Goal: Task Accomplishment & Management: Manage account settings

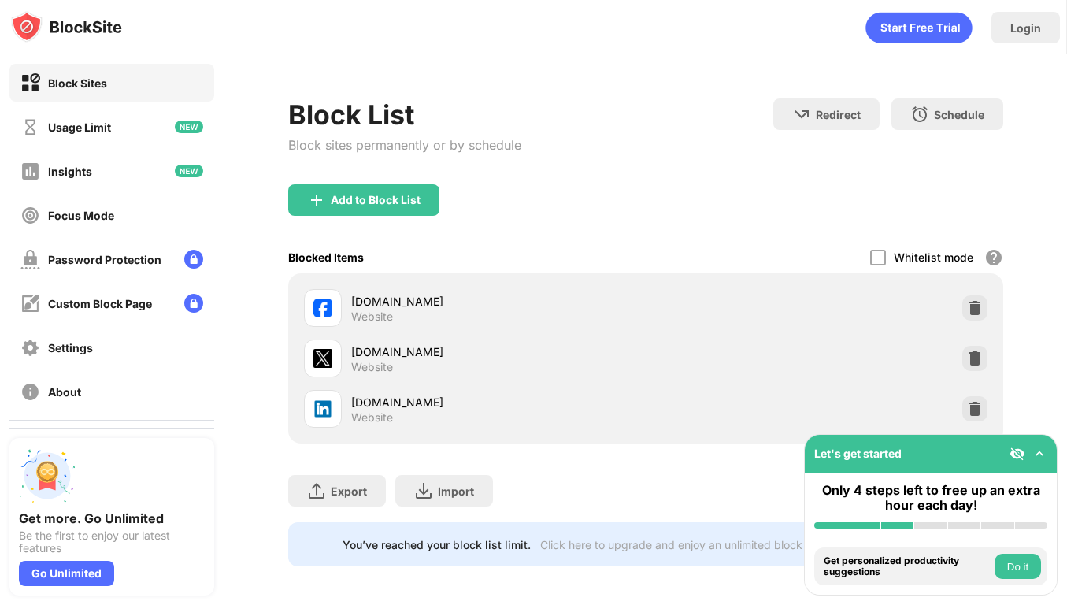
scroll to position [5, 0]
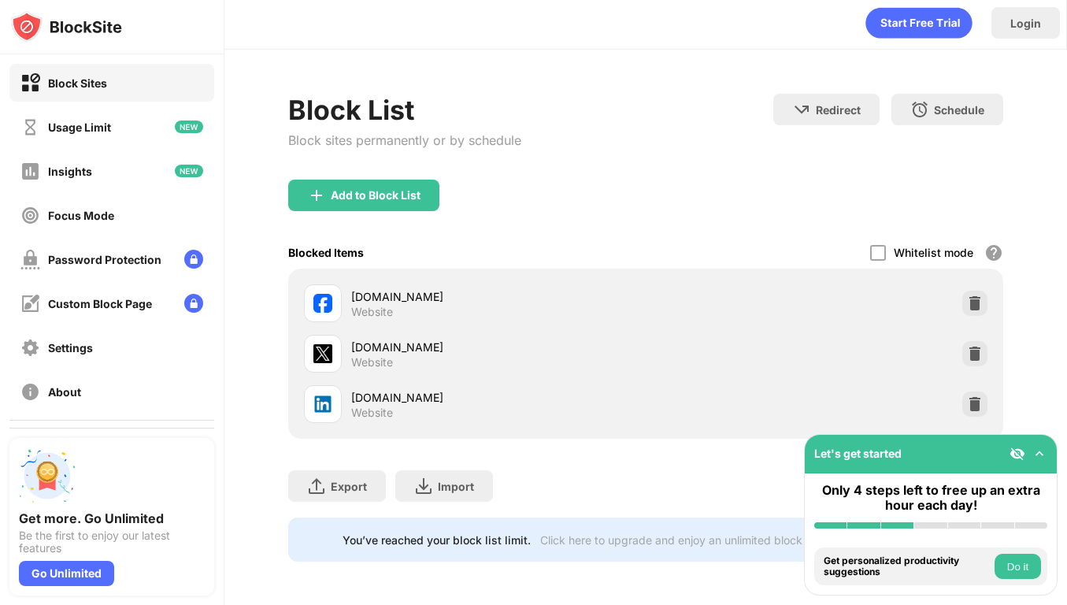
click at [1034, 454] on img at bounding box center [1039, 454] width 16 height 16
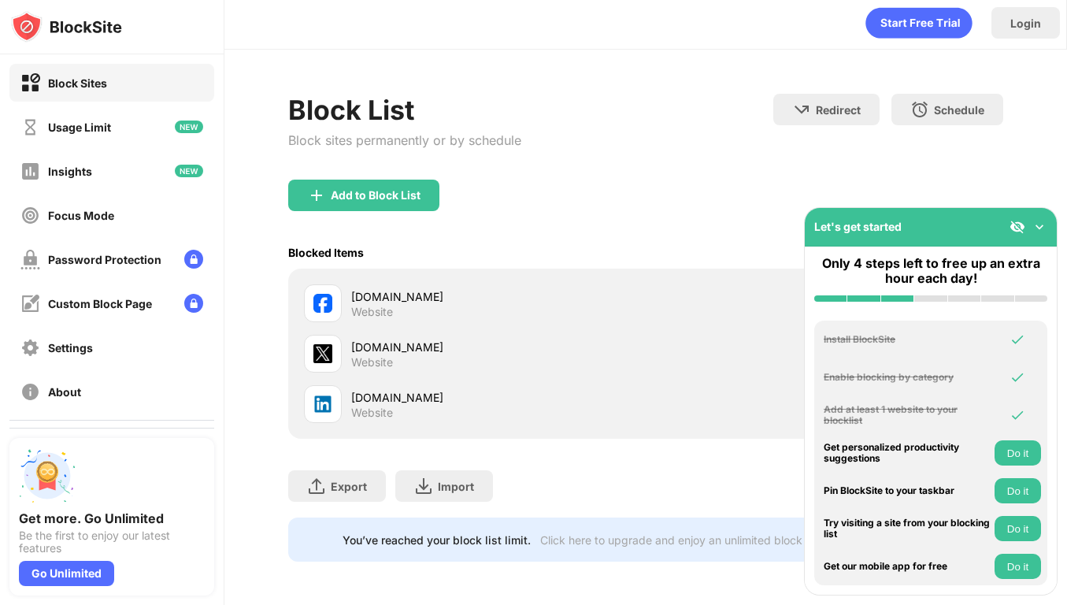
click at [1043, 230] on img at bounding box center [1039, 227] width 16 height 16
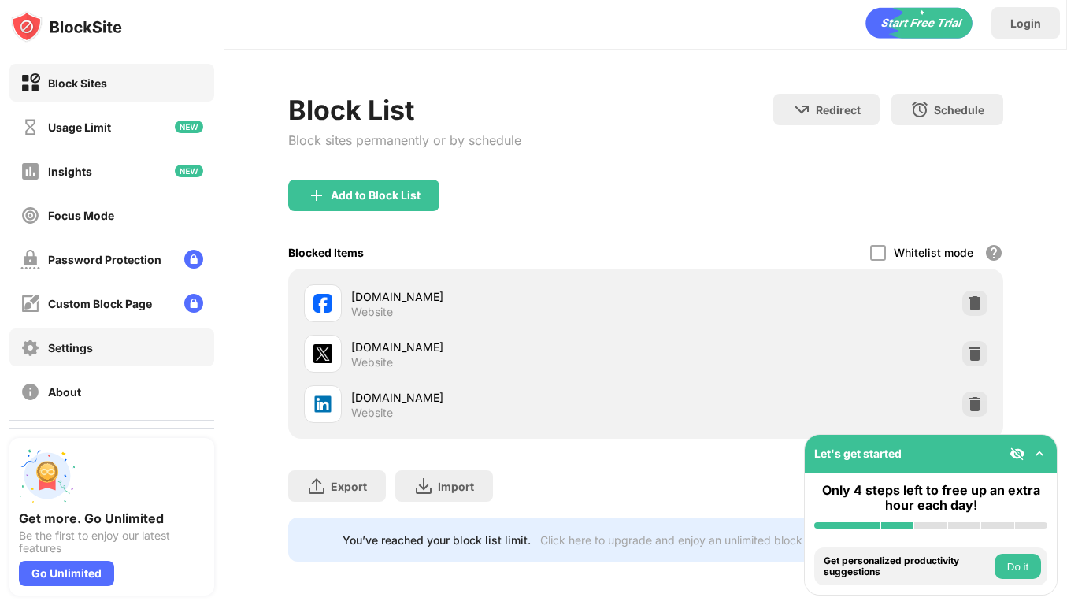
click at [113, 346] on div "Settings" at bounding box center [111, 347] width 205 height 38
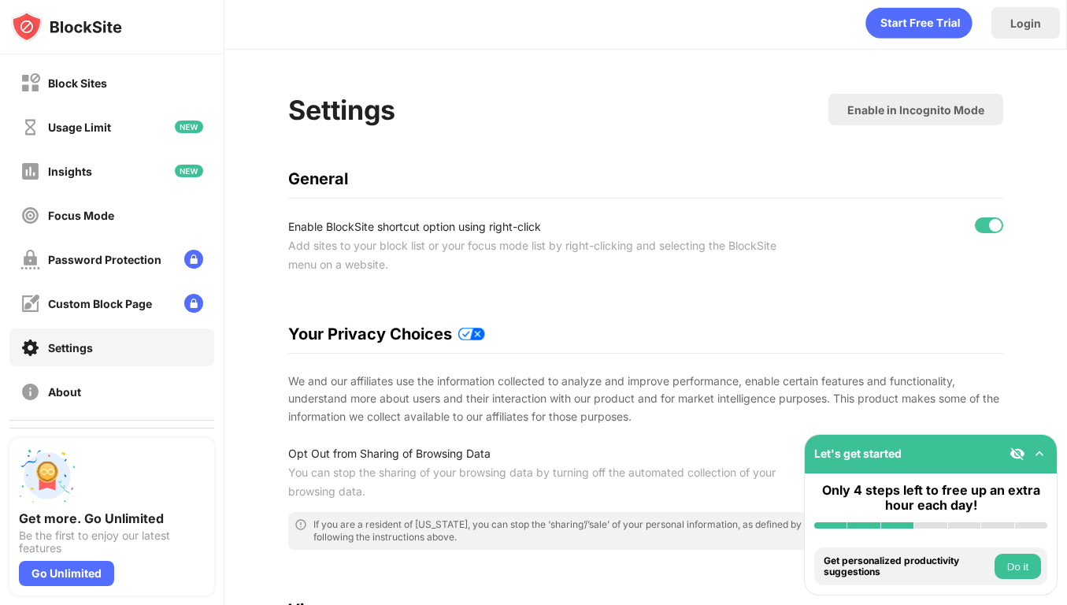
click at [110, 279] on div "Block Sites Usage Limit Insights Focus Mode Password Protection Custom Block Pa…" at bounding box center [112, 236] width 224 height 365
click at [110, 253] on div "Password Protection" at bounding box center [104, 259] width 113 height 13
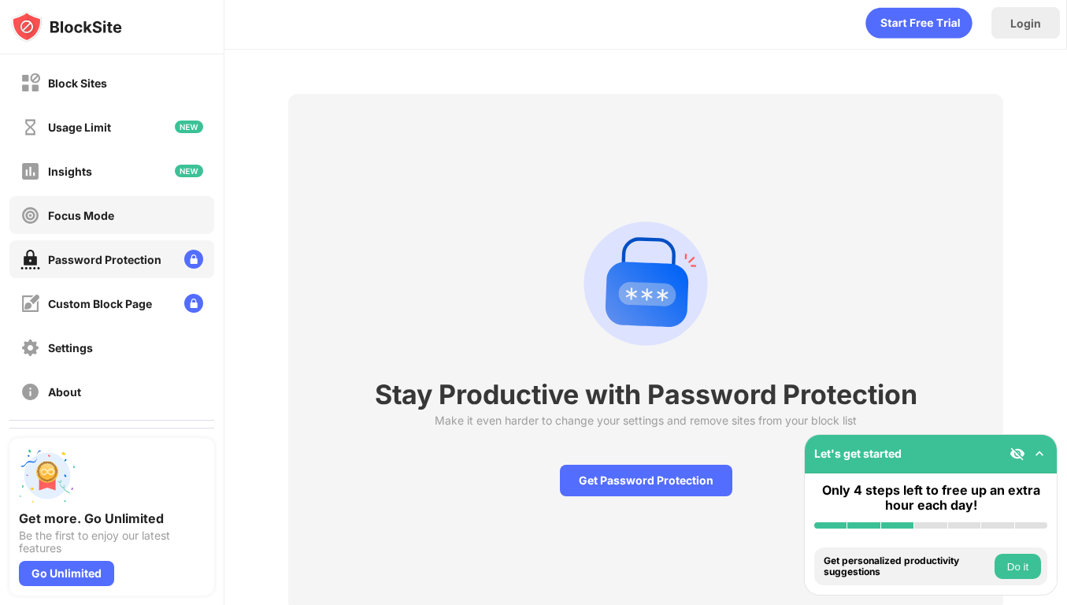
click at [113, 197] on div "Focus Mode" at bounding box center [111, 215] width 205 height 38
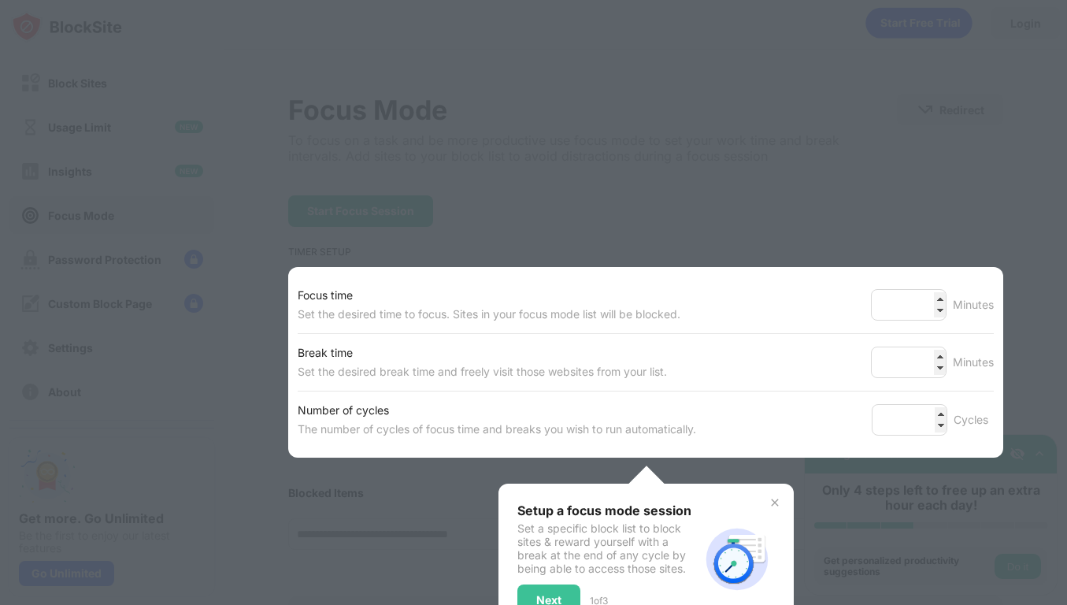
click at [117, 150] on div at bounding box center [533, 302] width 1067 height 605
click at [120, 120] on div at bounding box center [533, 302] width 1067 height 605
click at [782, 497] on div "Setup a focus mode session Set a specific block list to block sites & reward yo…" at bounding box center [645, 558] width 295 height 151
click at [778, 503] on img at bounding box center [774, 502] width 13 height 13
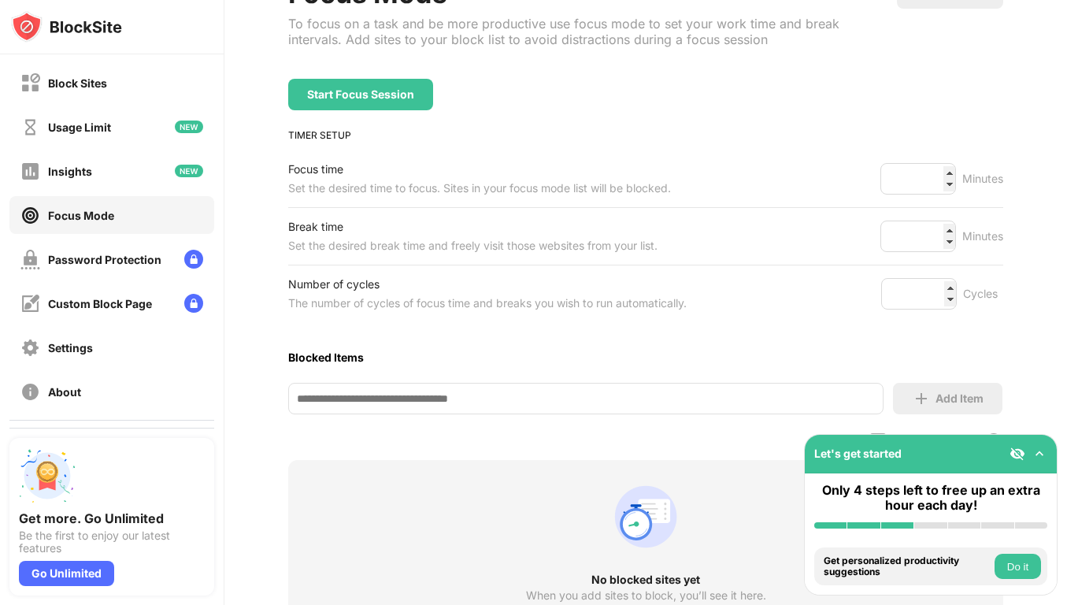
scroll to position [258, 0]
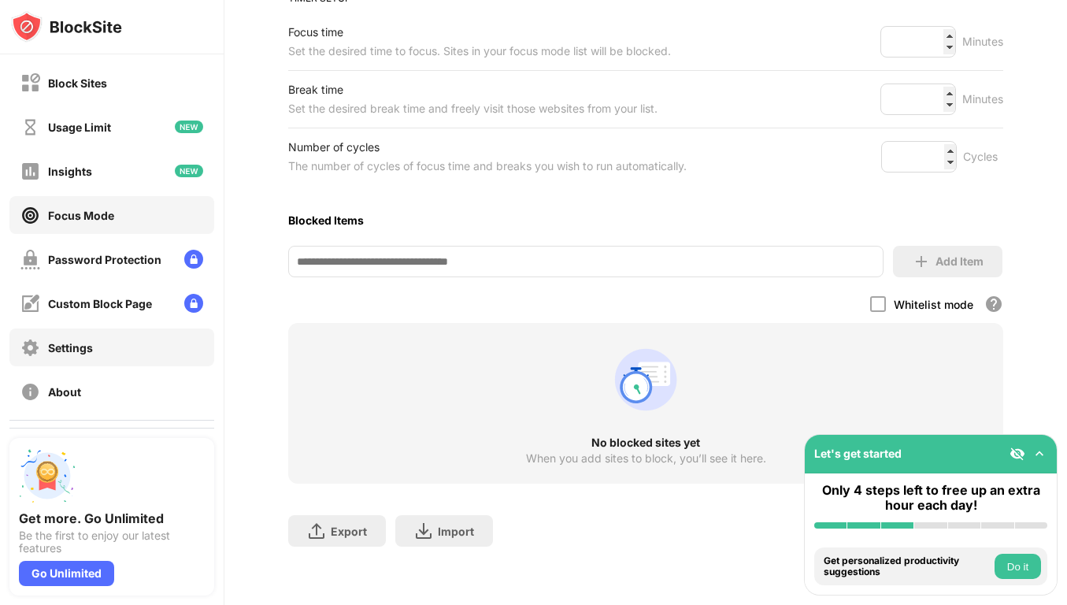
click at [135, 343] on div "Settings" at bounding box center [111, 347] width 205 height 38
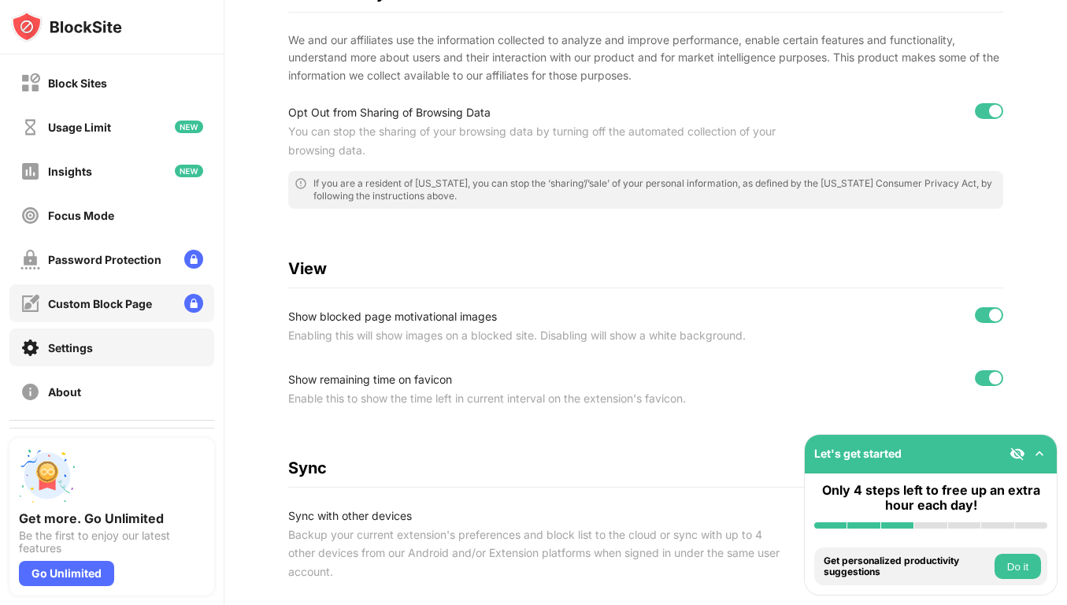
click at [77, 290] on div "Custom Block Page" at bounding box center [111, 303] width 205 height 38
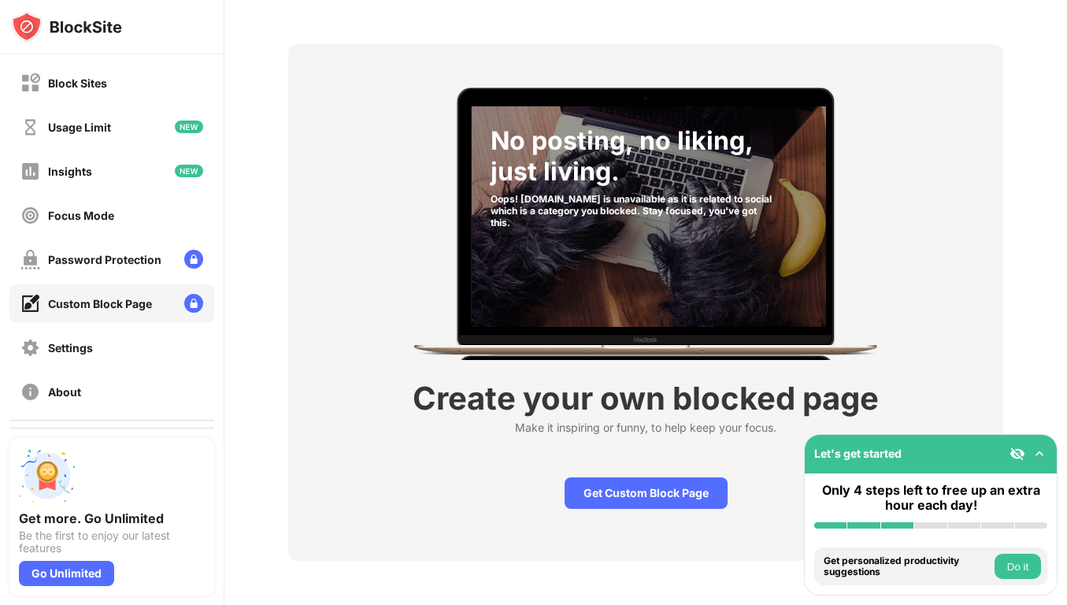
scroll to position [54, 0]
click at [86, 266] on div "Password Protection" at bounding box center [90, 260] width 141 height 20
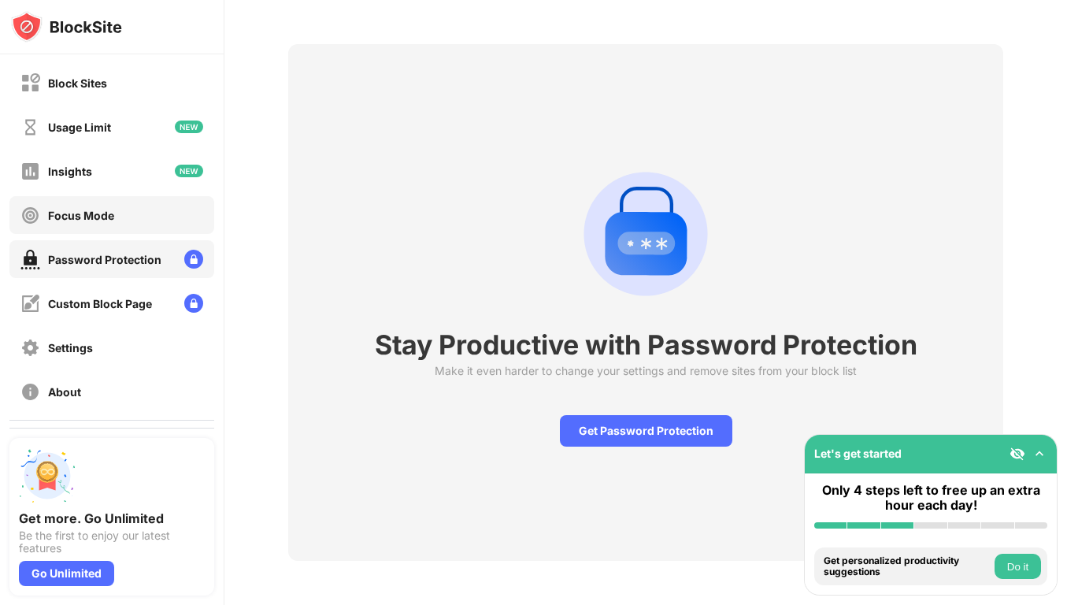
click at [88, 231] on div "Focus Mode" at bounding box center [111, 215] width 205 height 38
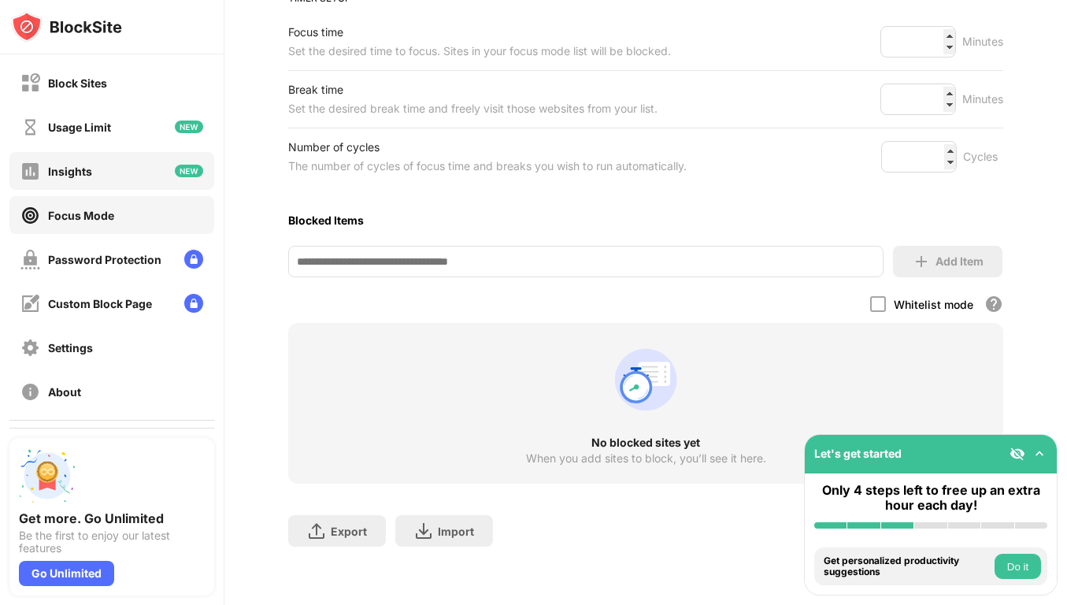
click at [94, 180] on div "Insights" at bounding box center [111, 171] width 205 height 38
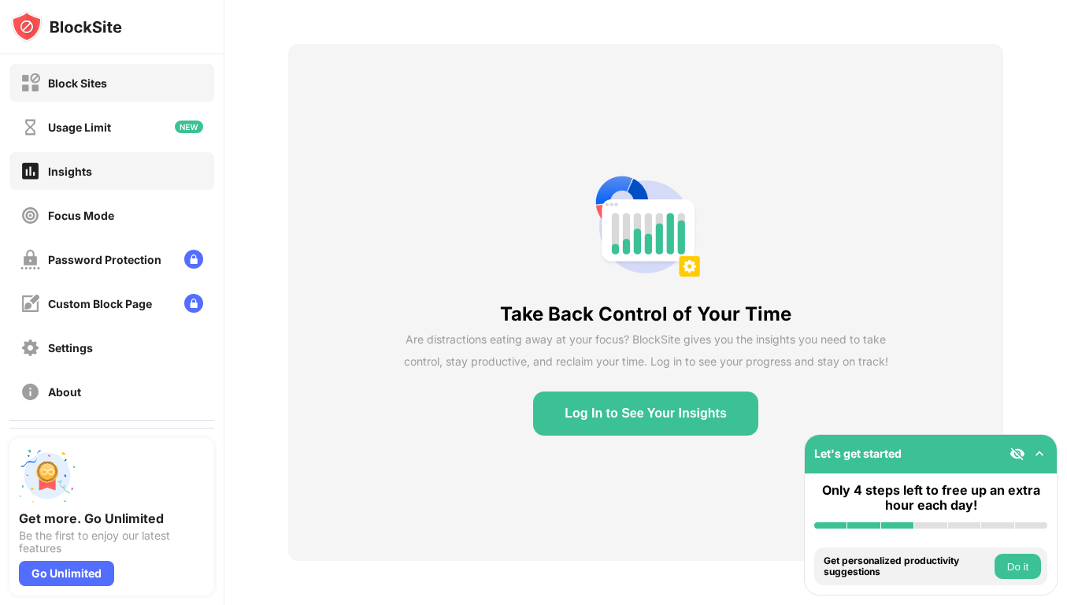
click at [101, 84] on div "Block Sites" at bounding box center [77, 82] width 59 height 13
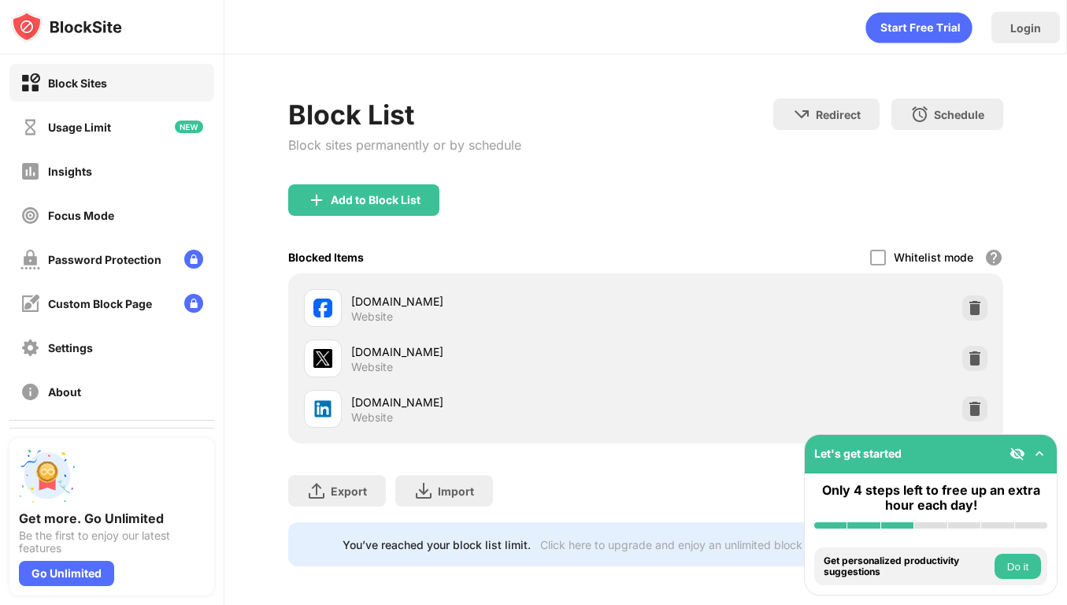
scroll to position [5, 0]
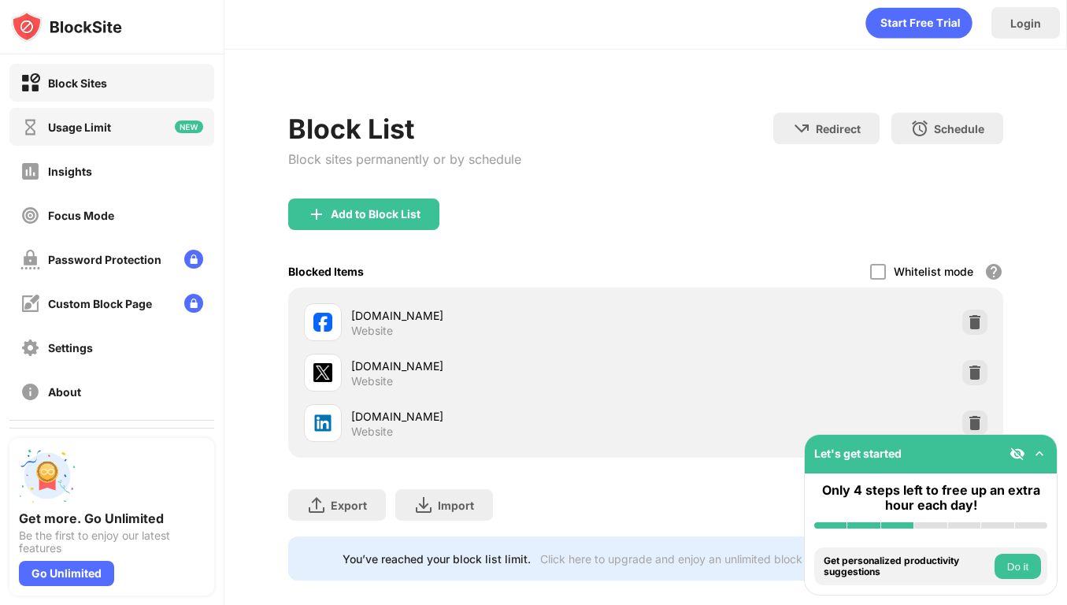
click at [132, 138] on div "Usage Limit" at bounding box center [111, 127] width 205 height 38
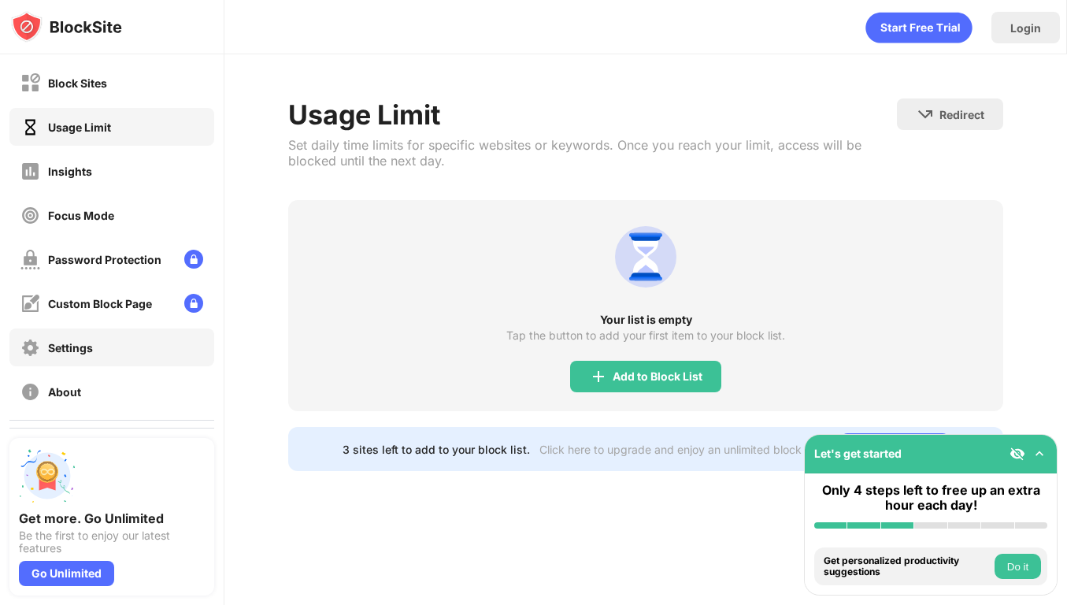
click at [119, 346] on div "Settings" at bounding box center [111, 347] width 205 height 38
